Goal: Use online tool/utility: Utilize a website feature to perform a specific function

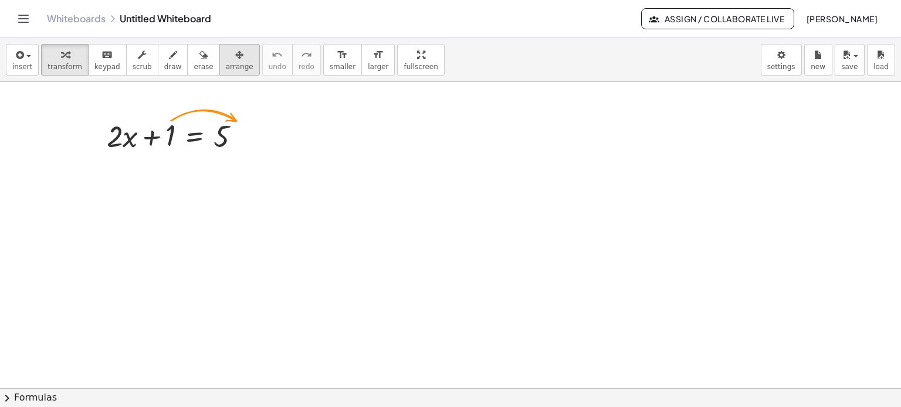
click at [235, 57] on icon "button" at bounding box center [239, 55] width 8 height 14
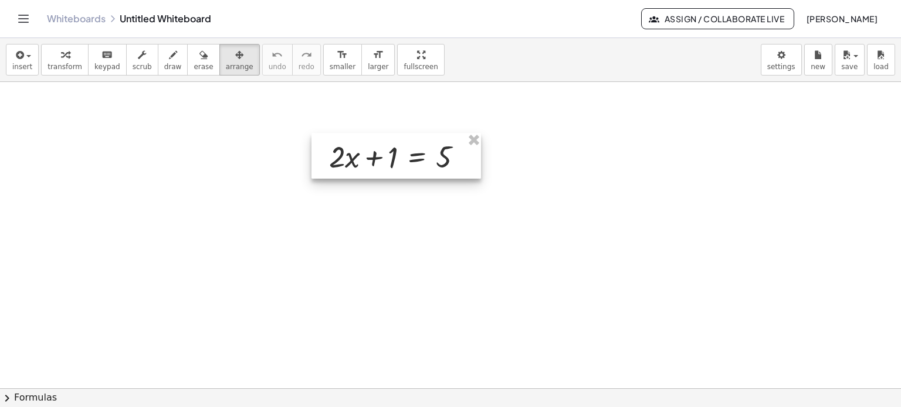
drag, startPoint x: 171, startPoint y: 137, endPoint x: 361, endPoint y: 124, distance: 190.4
click at [369, 133] on div at bounding box center [395, 156] width 169 height 46
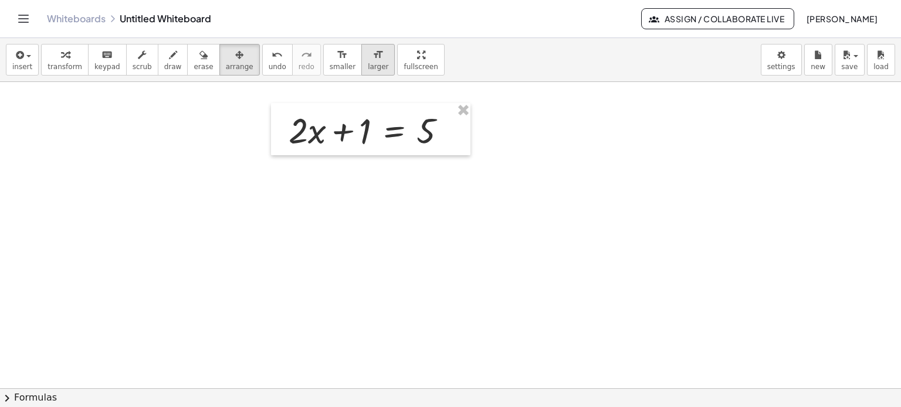
click at [372, 59] on icon "format_size" at bounding box center [377, 55] width 11 height 14
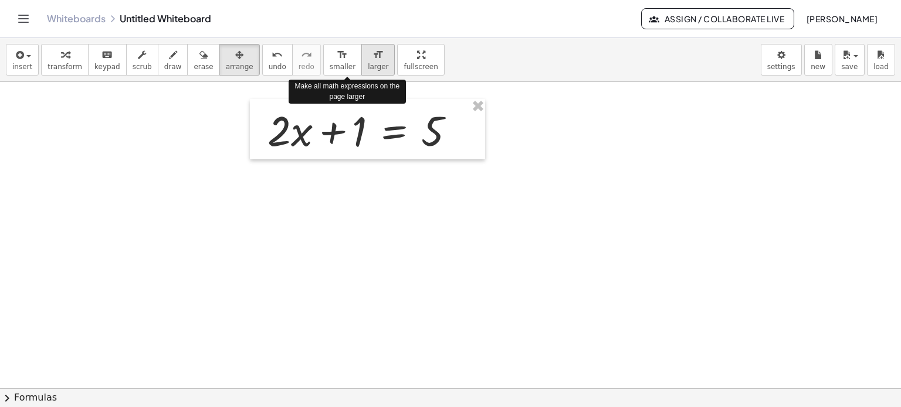
click at [372, 59] on icon "format_size" at bounding box center [377, 55] width 11 height 14
click at [372, 60] on icon "format_size" at bounding box center [377, 55] width 11 height 14
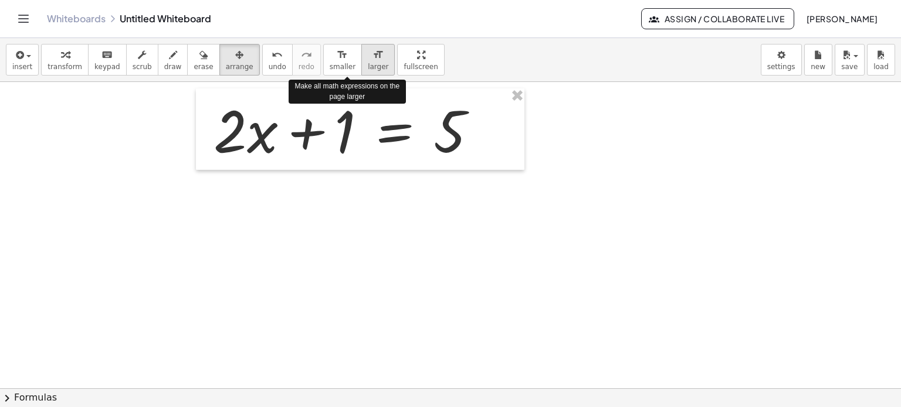
click at [372, 60] on icon "format_size" at bounding box center [377, 55] width 11 height 14
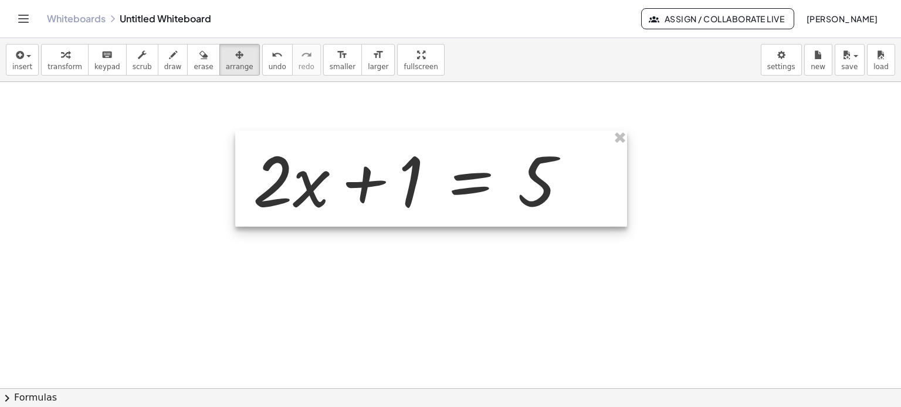
drag, startPoint x: 434, startPoint y: 141, endPoint x: 508, endPoint y: 189, distance: 87.8
click at [508, 189] on div at bounding box center [431, 179] width 392 height 96
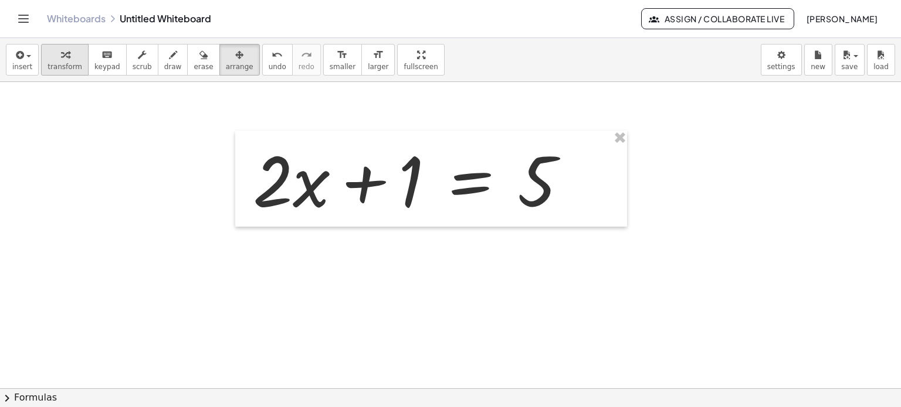
click at [66, 56] on div "button" at bounding box center [64, 54] width 35 height 14
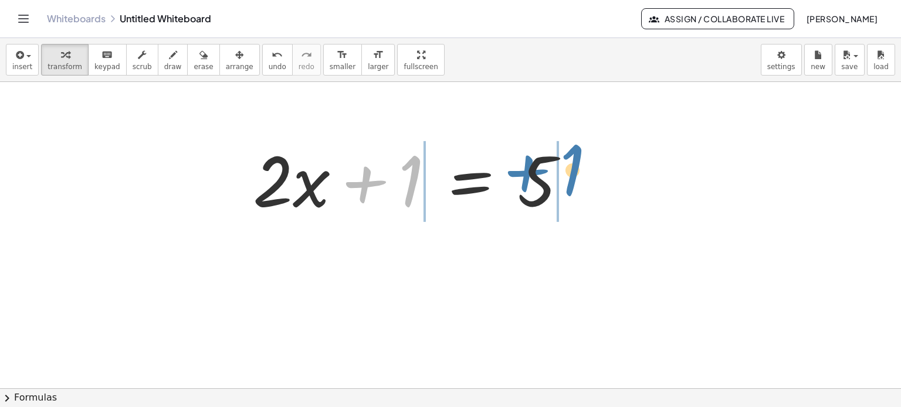
drag, startPoint x: 412, startPoint y: 184, endPoint x: 577, endPoint y: 174, distance: 165.6
click at [577, 174] on div at bounding box center [415, 179] width 336 height 90
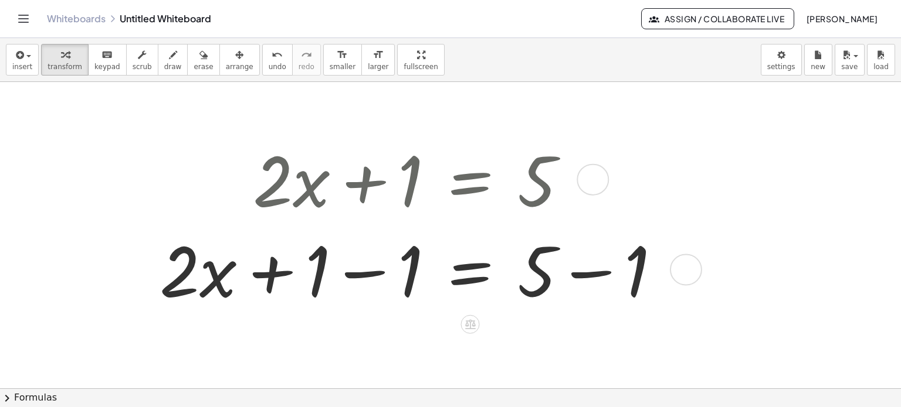
click at [355, 277] on div at bounding box center [415, 269] width 522 height 90
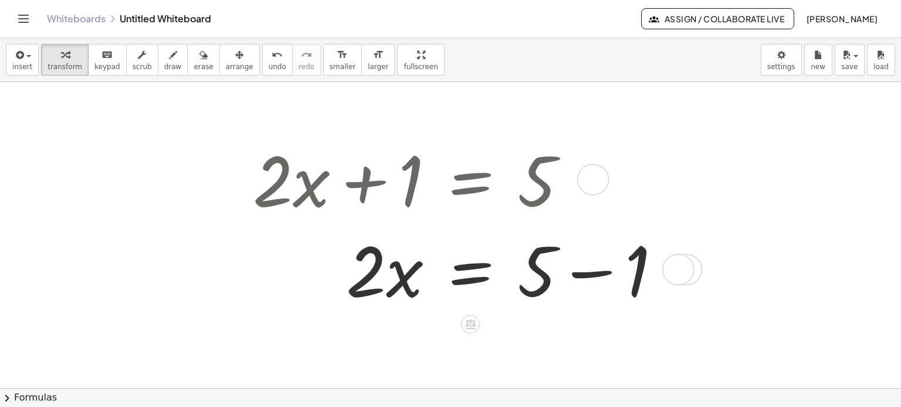
click at [585, 278] on div at bounding box center [461, 269] width 429 height 90
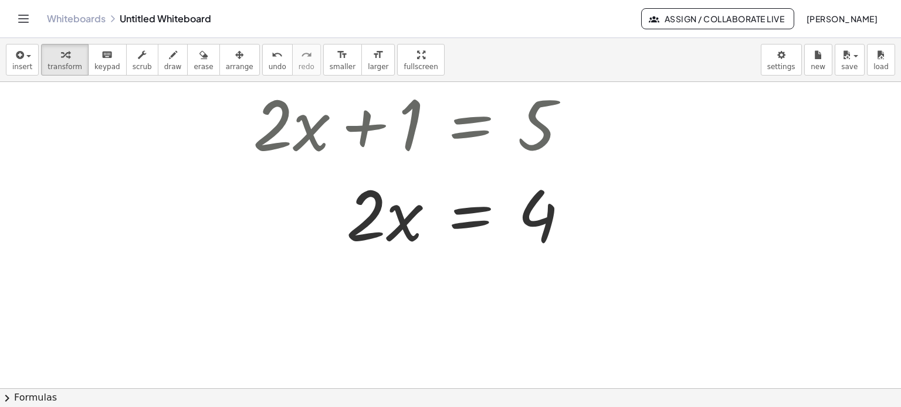
scroll to position [59, 0]
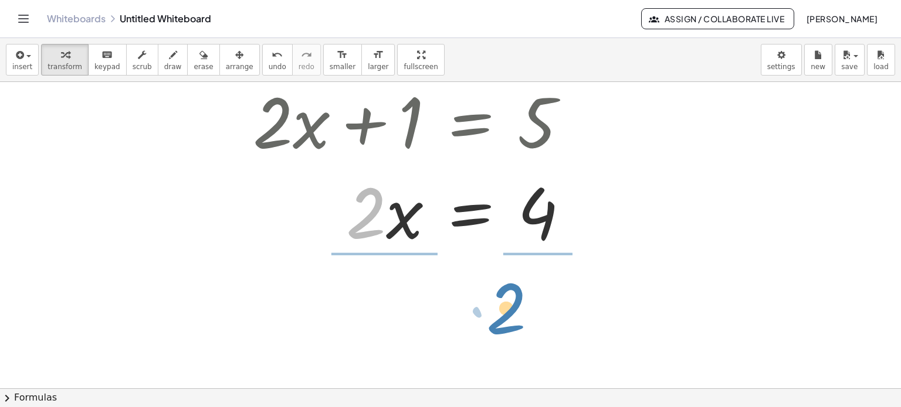
drag, startPoint x: 366, startPoint y: 203, endPoint x: 507, endPoint y: 299, distance: 170.1
click at [507, 299] on div "+ · 2 · x + 1 = 5 + · 2 · x + 1 − 1 = + 5 − 1 + · 2 · x + 0 = + 5 − 1 · 2 · x =…" at bounding box center [450, 368] width 901 height 691
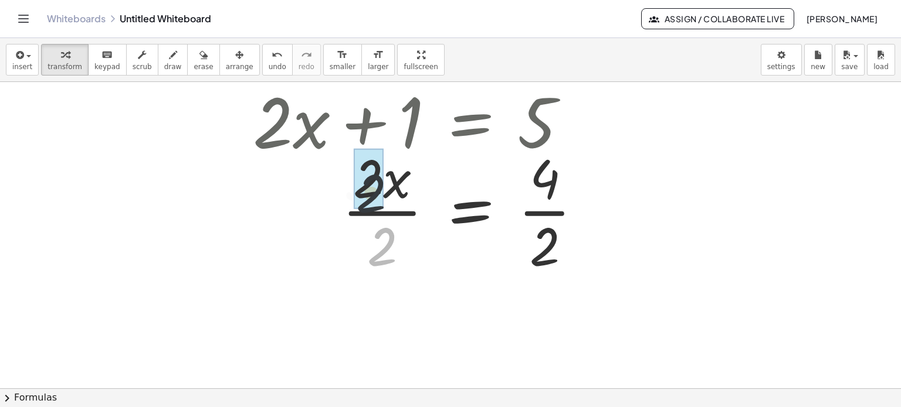
drag, startPoint x: 386, startPoint y: 252, endPoint x: 373, endPoint y: 190, distance: 63.0
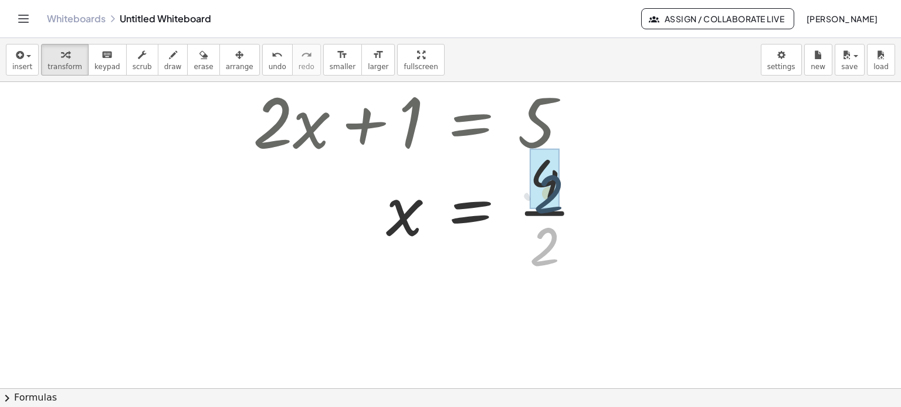
drag, startPoint x: 544, startPoint y: 256, endPoint x: 549, endPoint y: 202, distance: 53.6
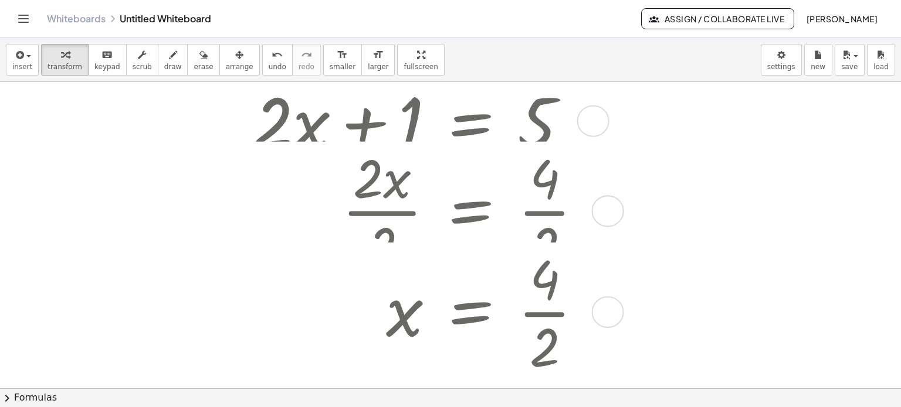
drag, startPoint x: 596, startPoint y: 215, endPoint x: 590, endPoint y: 435, distance: 219.9
click at [590, 407] on html "Graspable Math Activities Get Started Activity Bank Assigned Work Classes White…" at bounding box center [450, 203] width 901 height 407
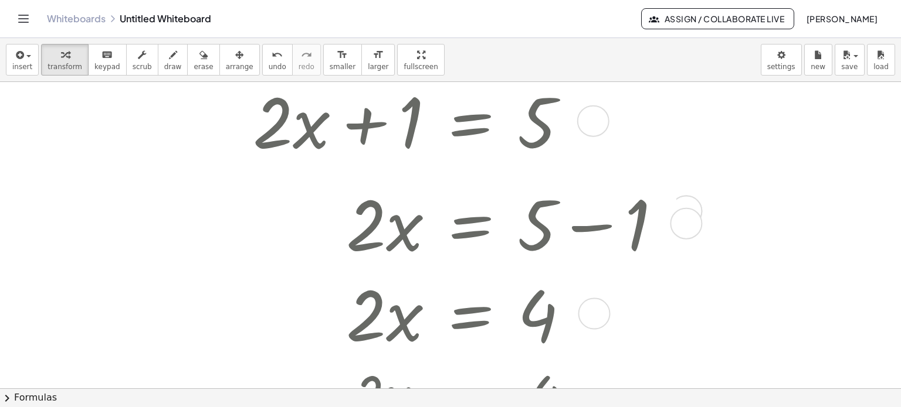
drag, startPoint x: 606, startPoint y: 203, endPoint x: 619, endPoint y: 435, distance: 231.9
click at [619, 407] on html "Graspable Math Activities Get Started Activity Bank Assigned Work Classes White…" at bounding box center [450, 203] width 901 height 407
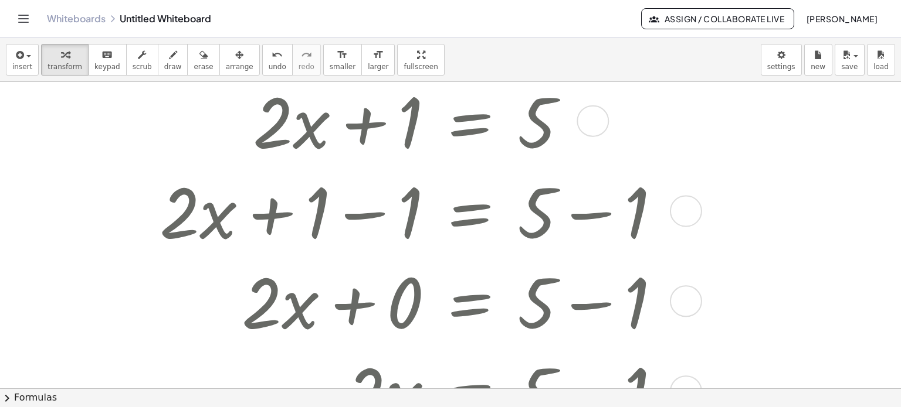
drag, startPoint x: 690, startPoint y: 208, endPoint x: 688, endPoint y: 319, distance: 110.8
